Goal: Book appointment/travel/reservation

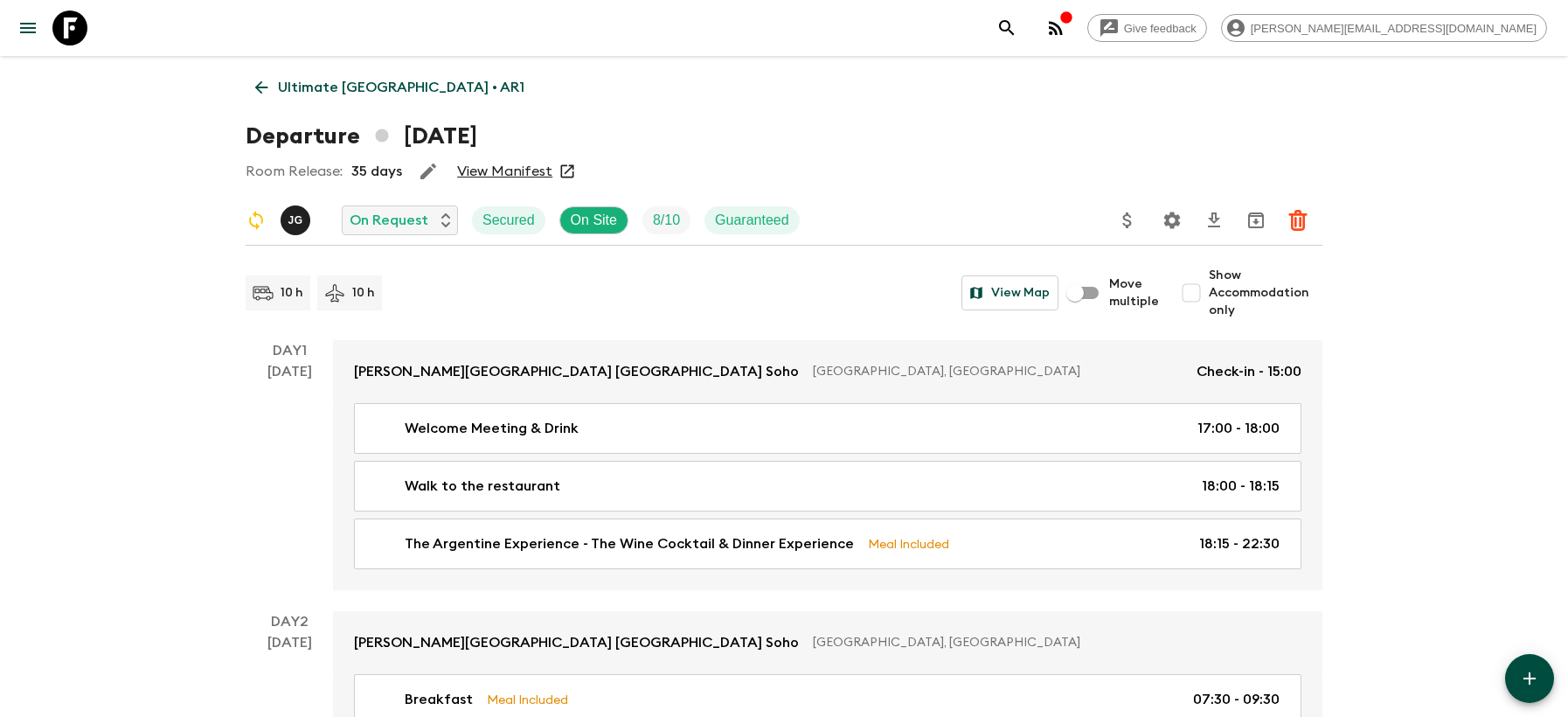
click at [77, 20] on icon at bounding box center [70, 28] width 35 height 35
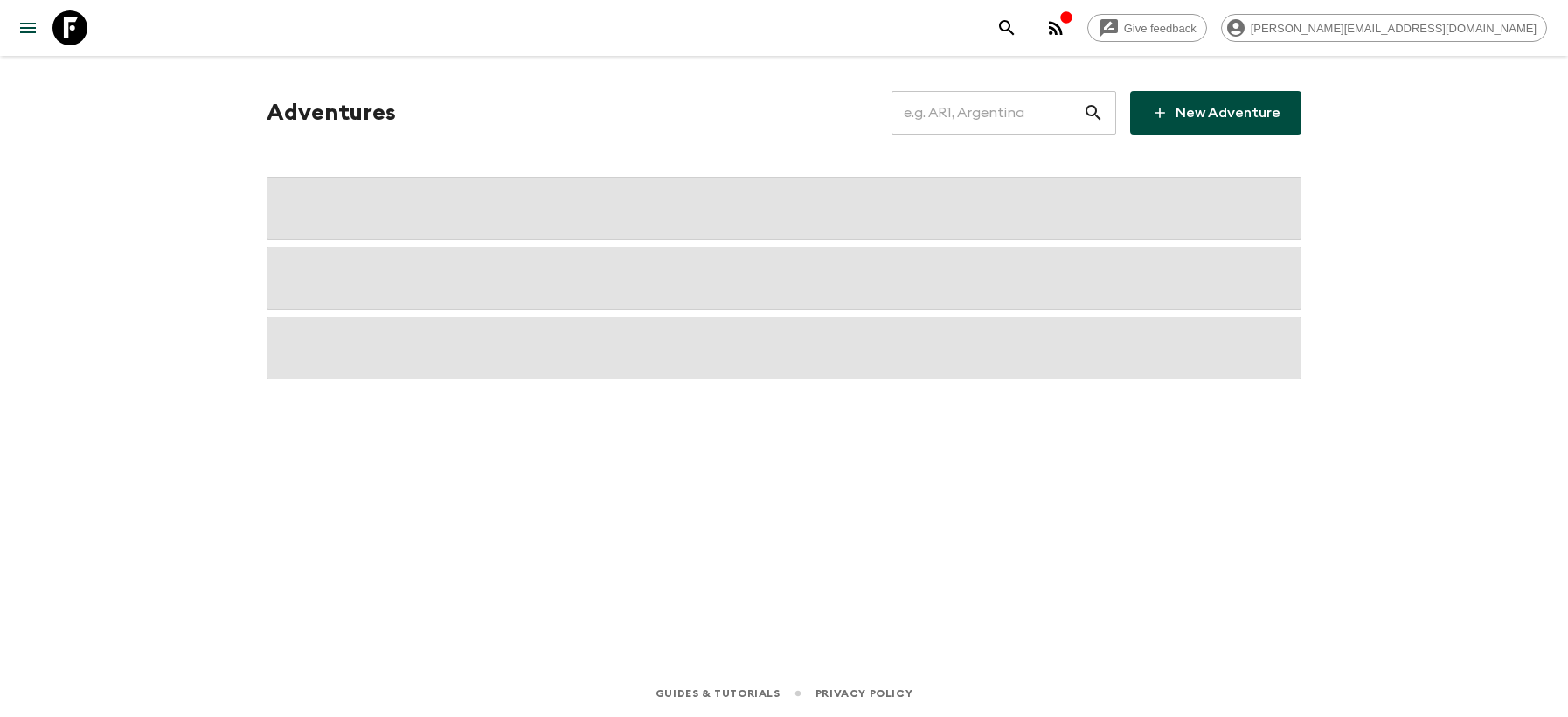
click at [1012, 95] on input "text" at bounding box center [988, 112] width 192 height 49
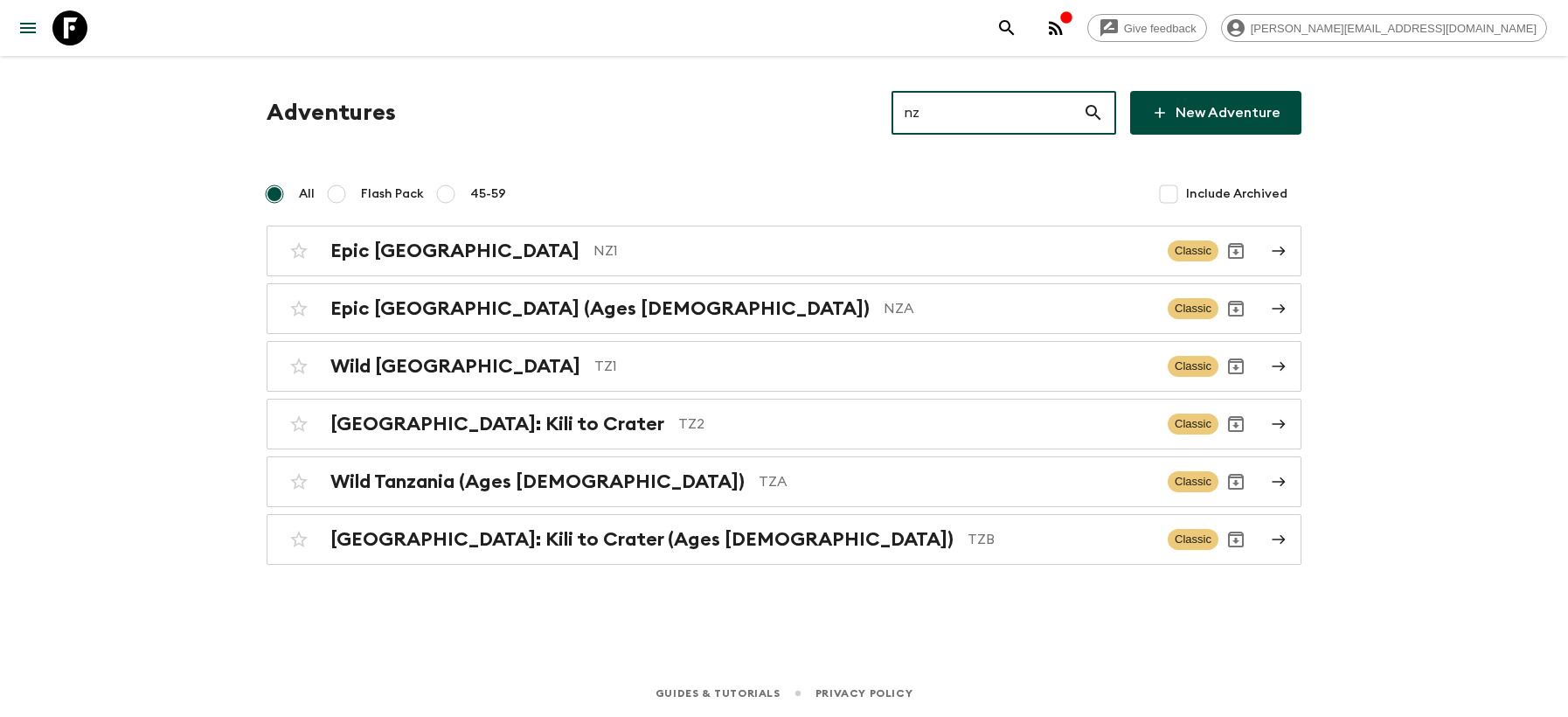
type input "nz1"
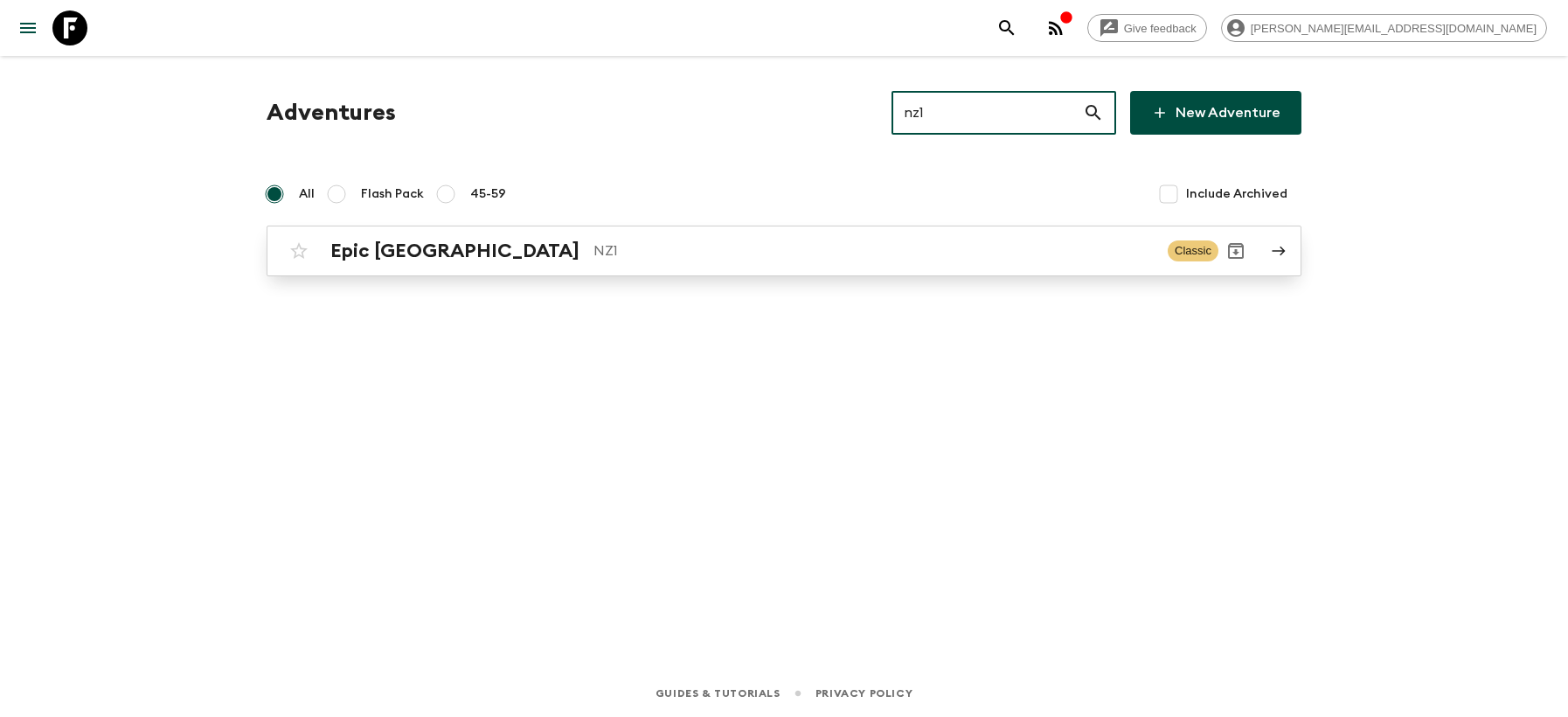
click at [455, 242] on h2 "Epic [GEOGRAPHIC_DATA]" at bounding box center [454, 251] width 249 height 23
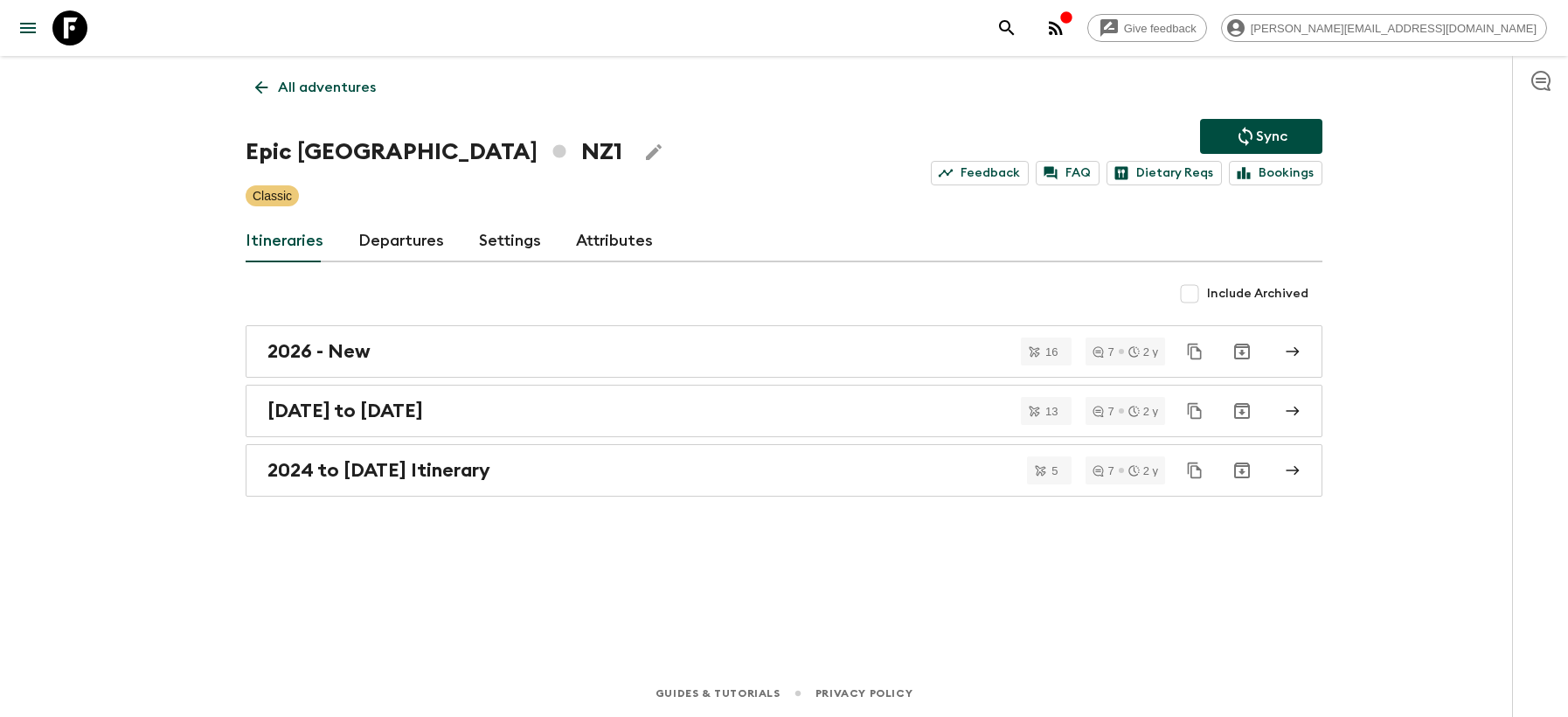
click at [395, 233] on link "Departures" at bounding box center [401, 242] width 86 height 42
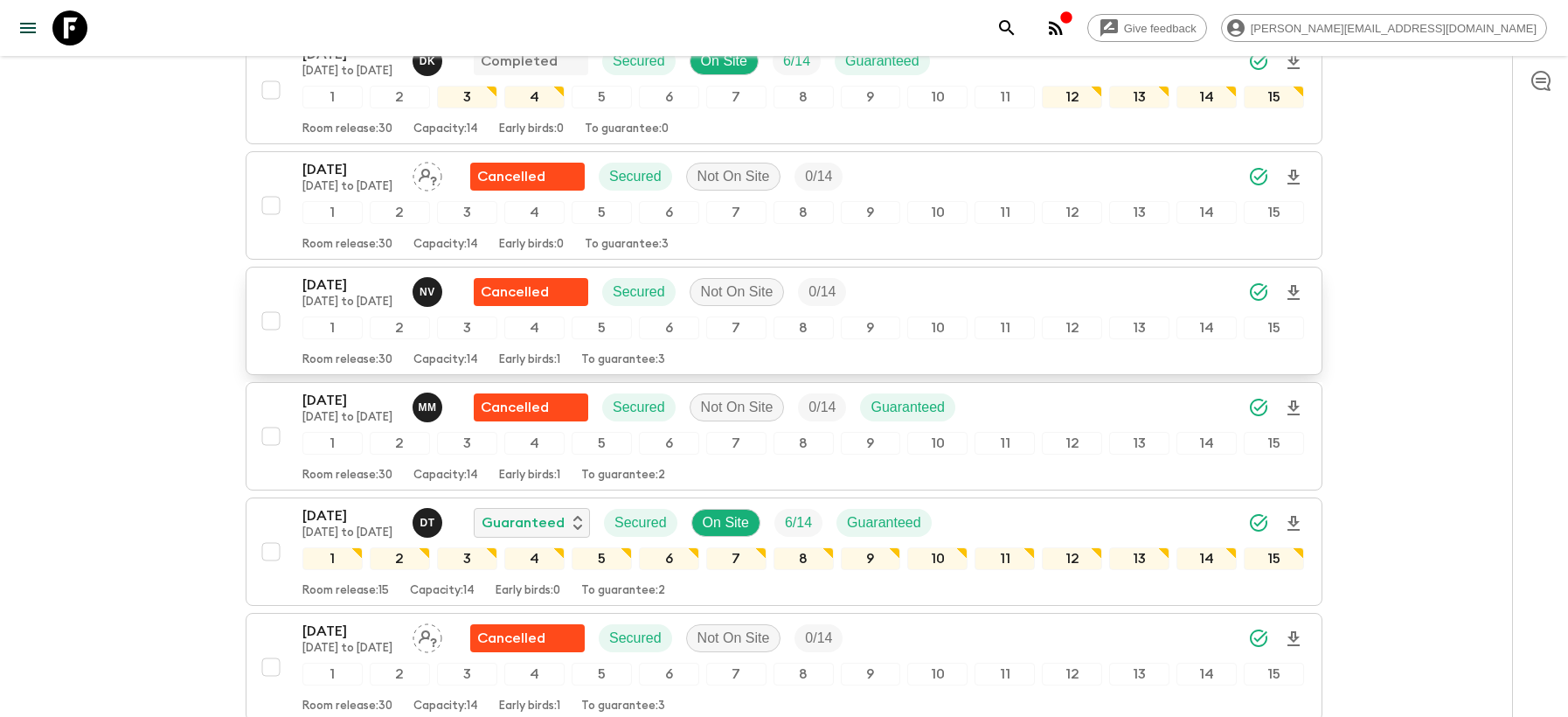
scroll to position [1353, 0]
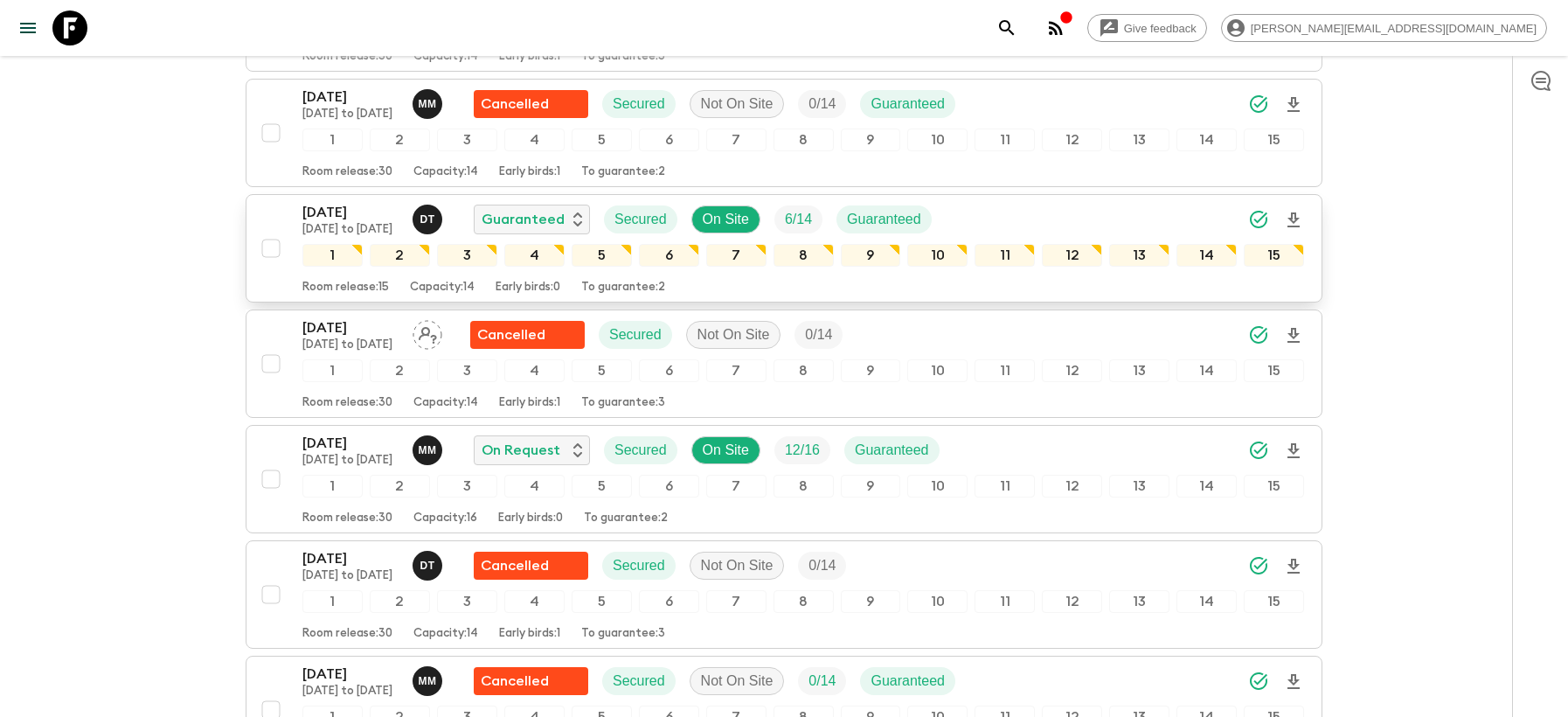
click at [319, 223] on p "[DATE] to [DATE]" at bounding box center [351, 230] width 96 height 14
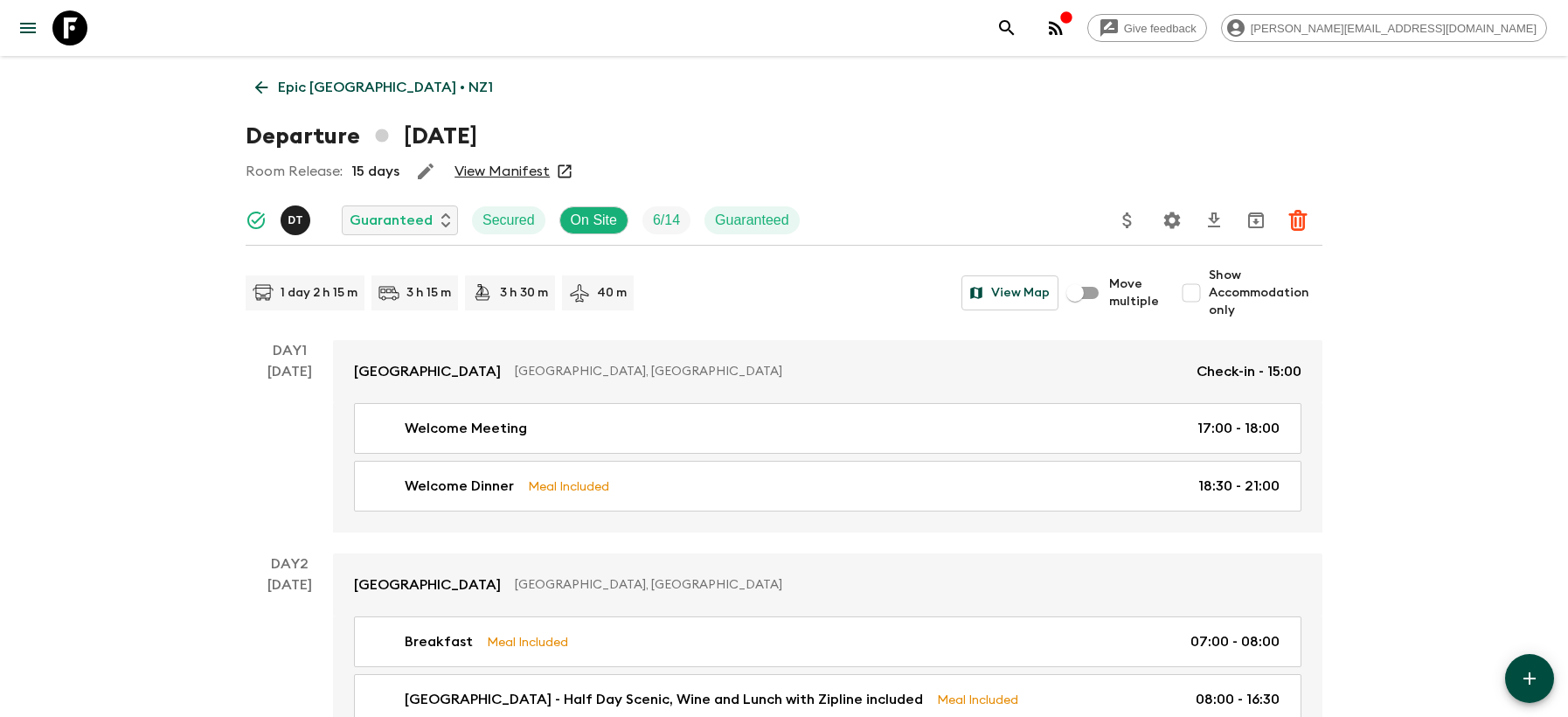
click at [336, 83] on p "Epic [GEOGRAPHIC_DATA] • NZ1" at bounding box center [385, 87] width 215 height 21
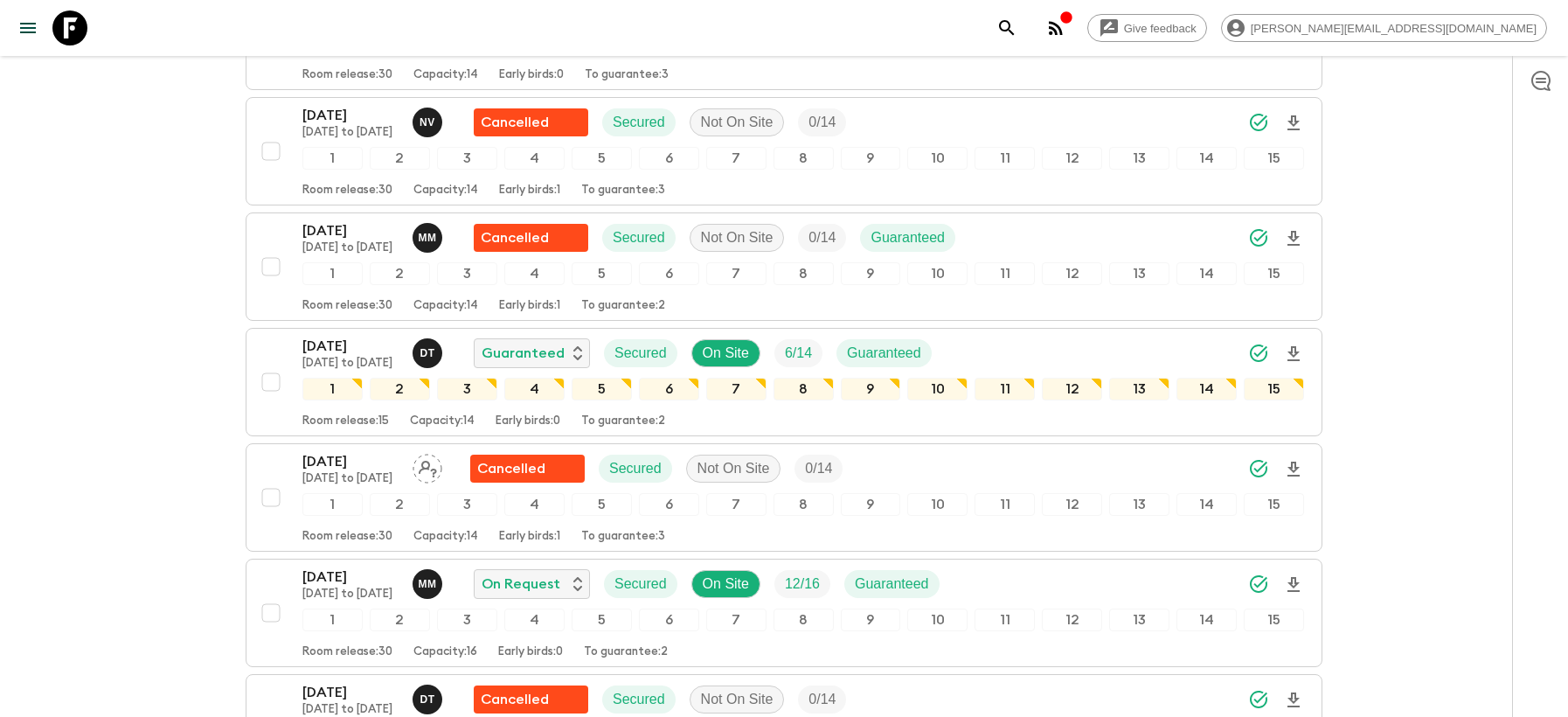
scroll to position [1221, 0]
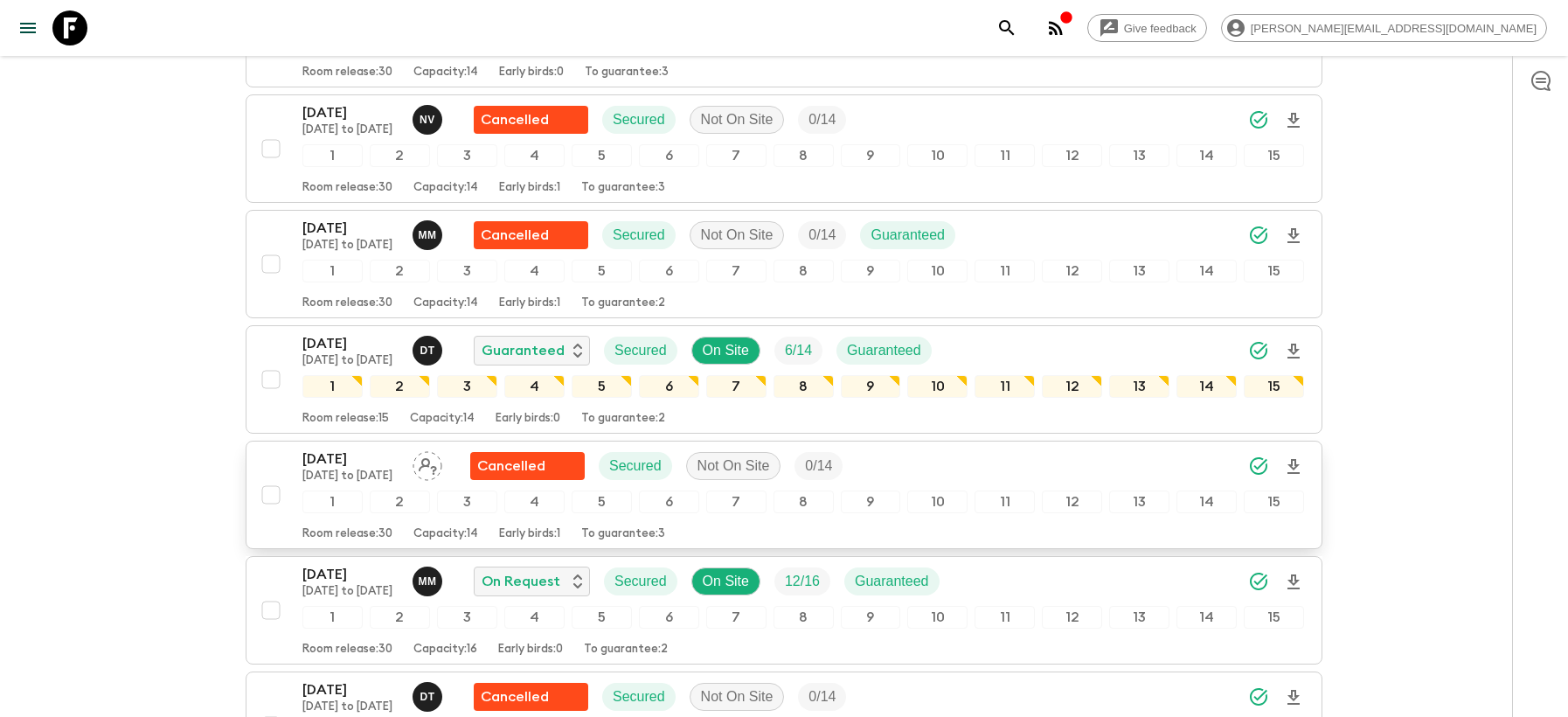
click at [331, 465] on p "[DATE]" at bounding box center [351, 458] width 96 height 21
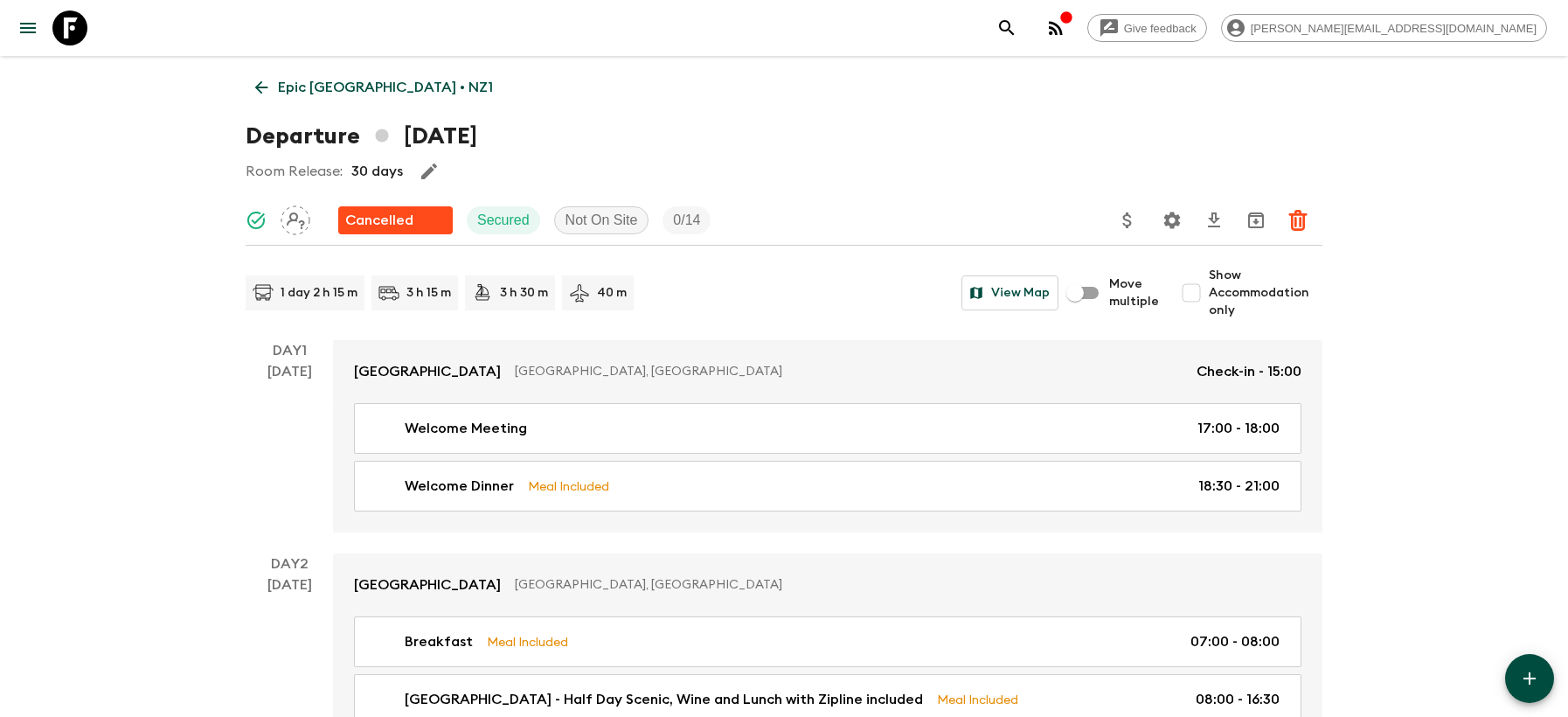
click at [327, 80] on p "Epic [GEOGRAPHIC_DATA] • NZ1" at bounding box center [385, 87] width 215 height 21
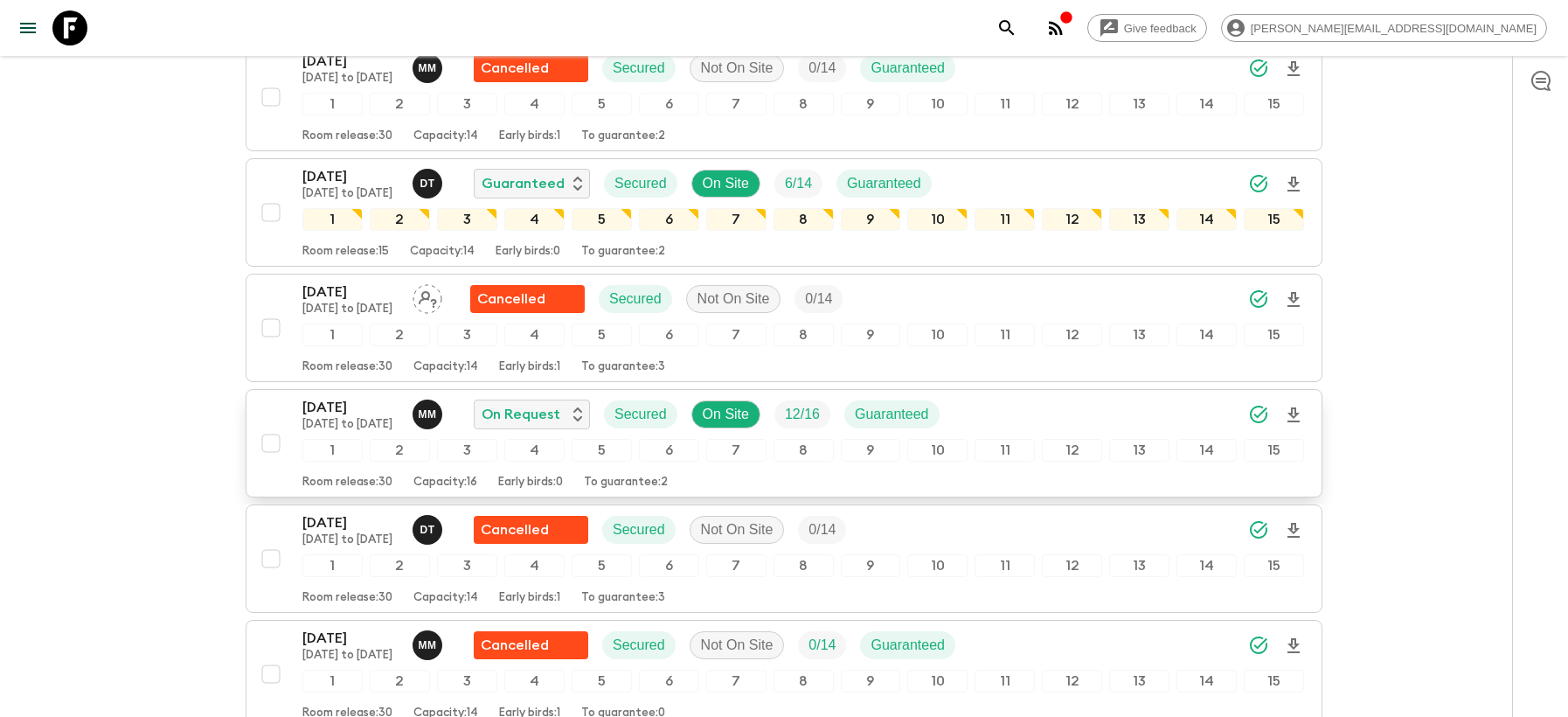
scroll to position [1324, 0]
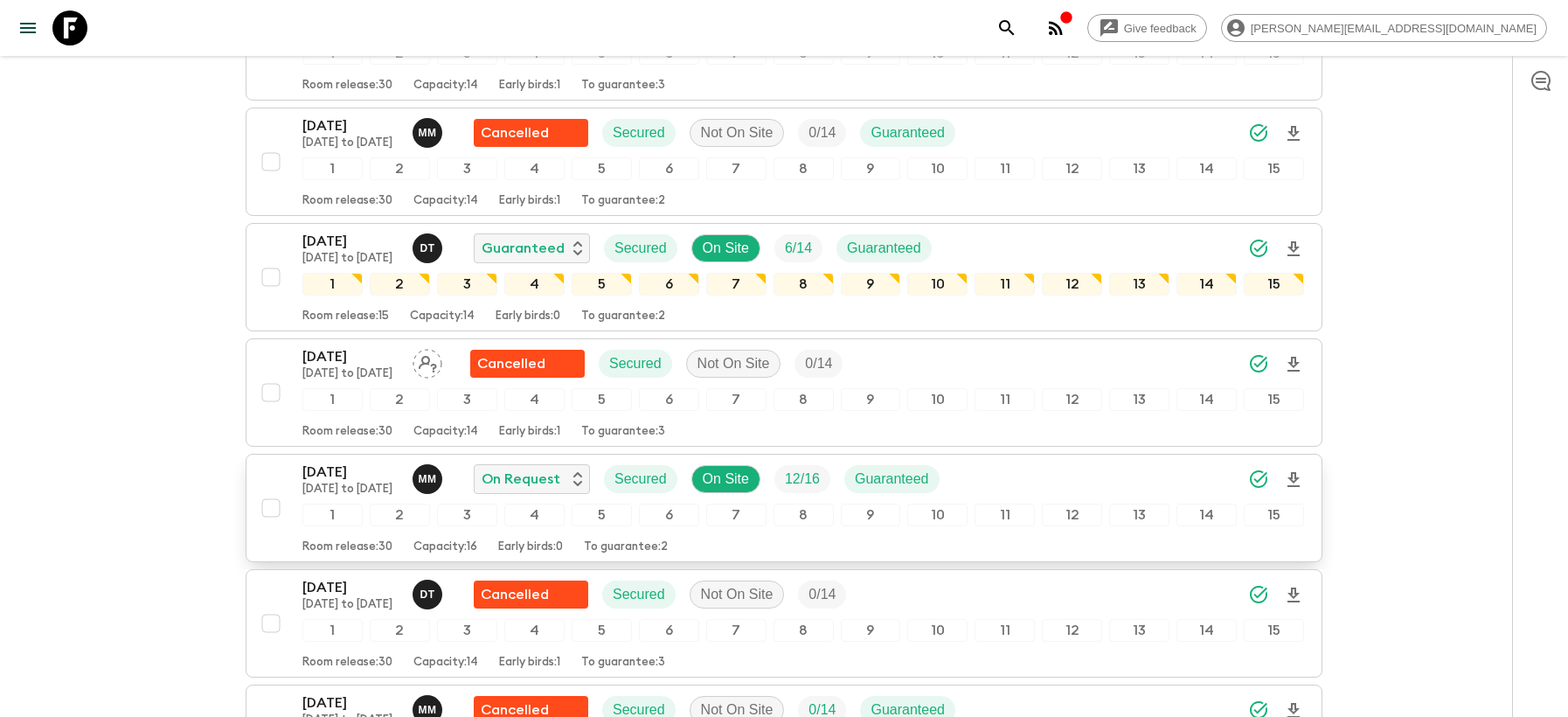
click at [326, 474] on p "[DATE]" at bounding box center [351, 471] width 96 height 21
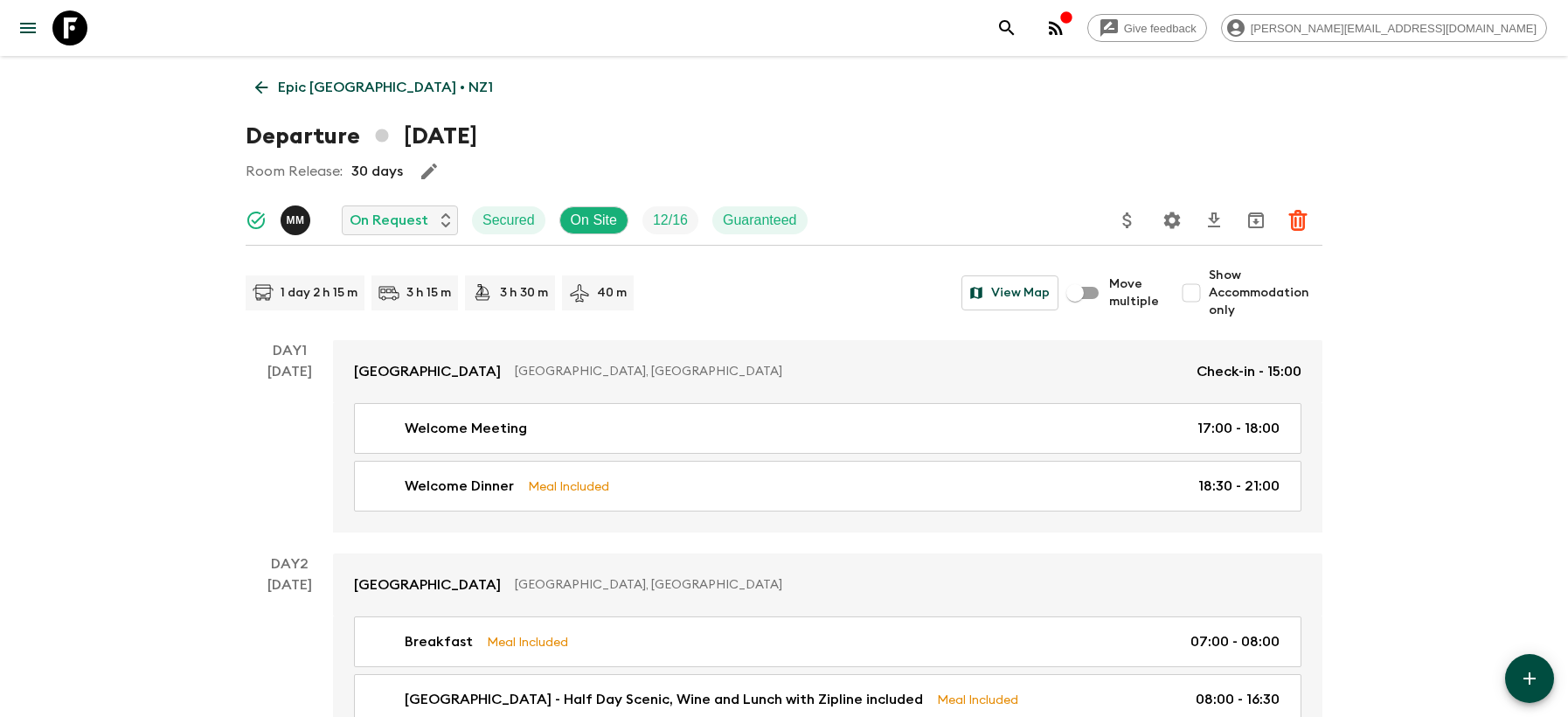
click at [309, 87] on p "Epic [GEOGRAPHIC_DATA] • NZ1" at bounding box center [385, 87] width 215 height 21
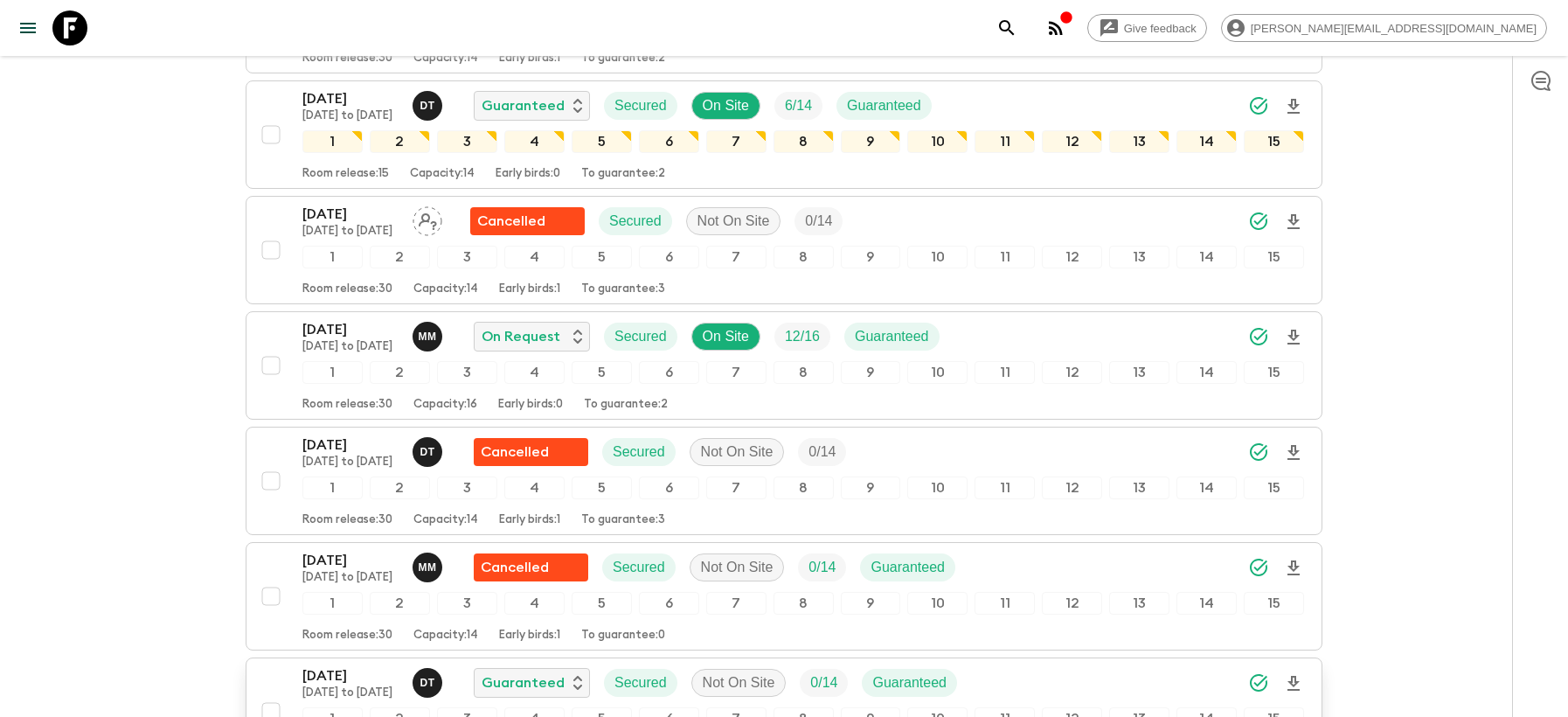
scroll to position [1465, 0]
